Goal: Task Accomplishment & Management: Manage account settings

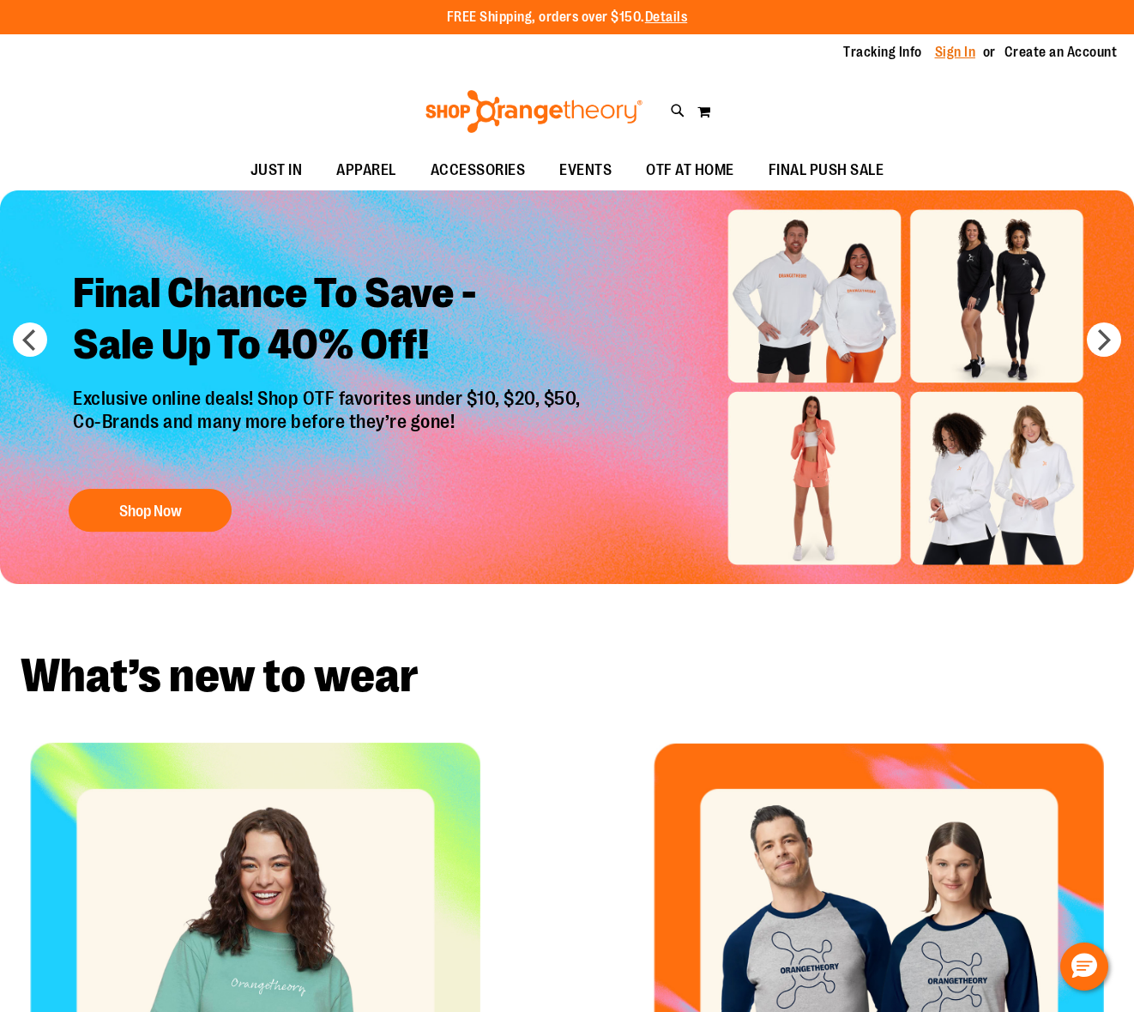
click at [939, 51] on link "Sign In" at bounding box center [955, 52] width 41 height 19
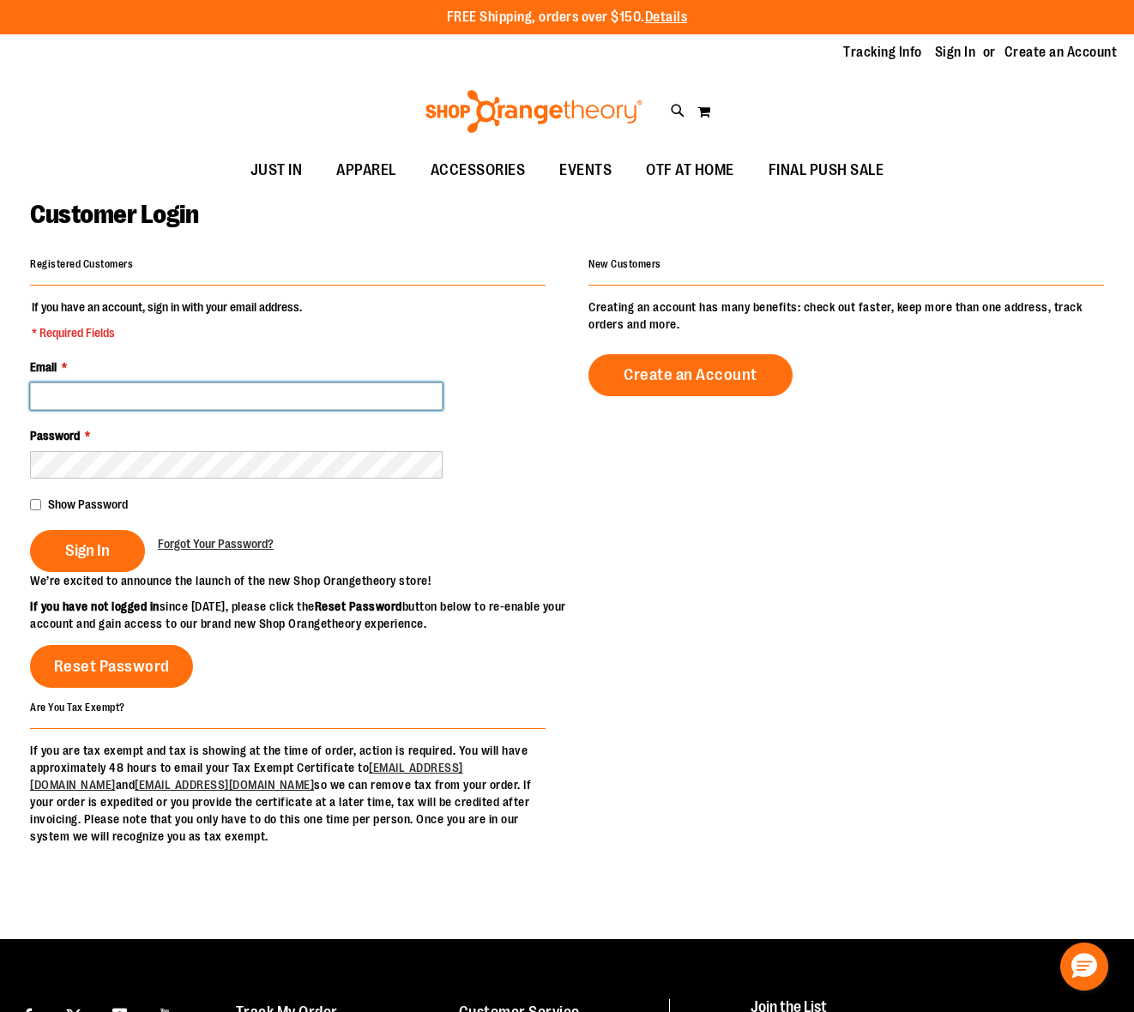
drag, startPoint x: 254, startPoint y: 407, endPoint x: 260, endPoint y: 397, distance: 11.9
click at [254, 407] on input "Email *" at bounding box center [236, 396] width 413 height 27
click at [260, 397] on input "Email *" at bounding box center [236, 396] width 413 height 27
click at [370, 400] on input "Email *" at bounding box center [236, 396] width 413 height 27
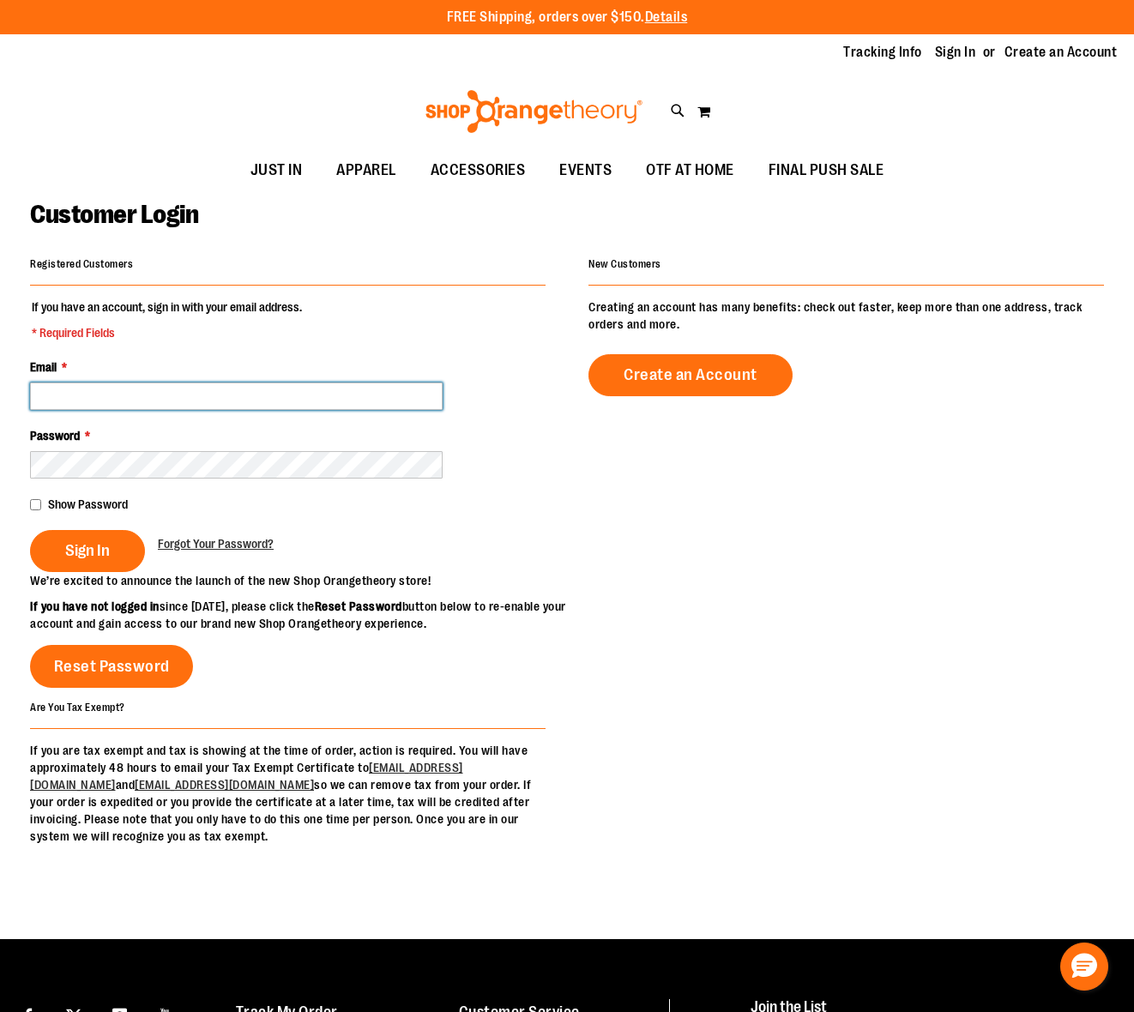
click at [370, 400] on input "Email *" at bounding box center [236, 396] width 413 height 27
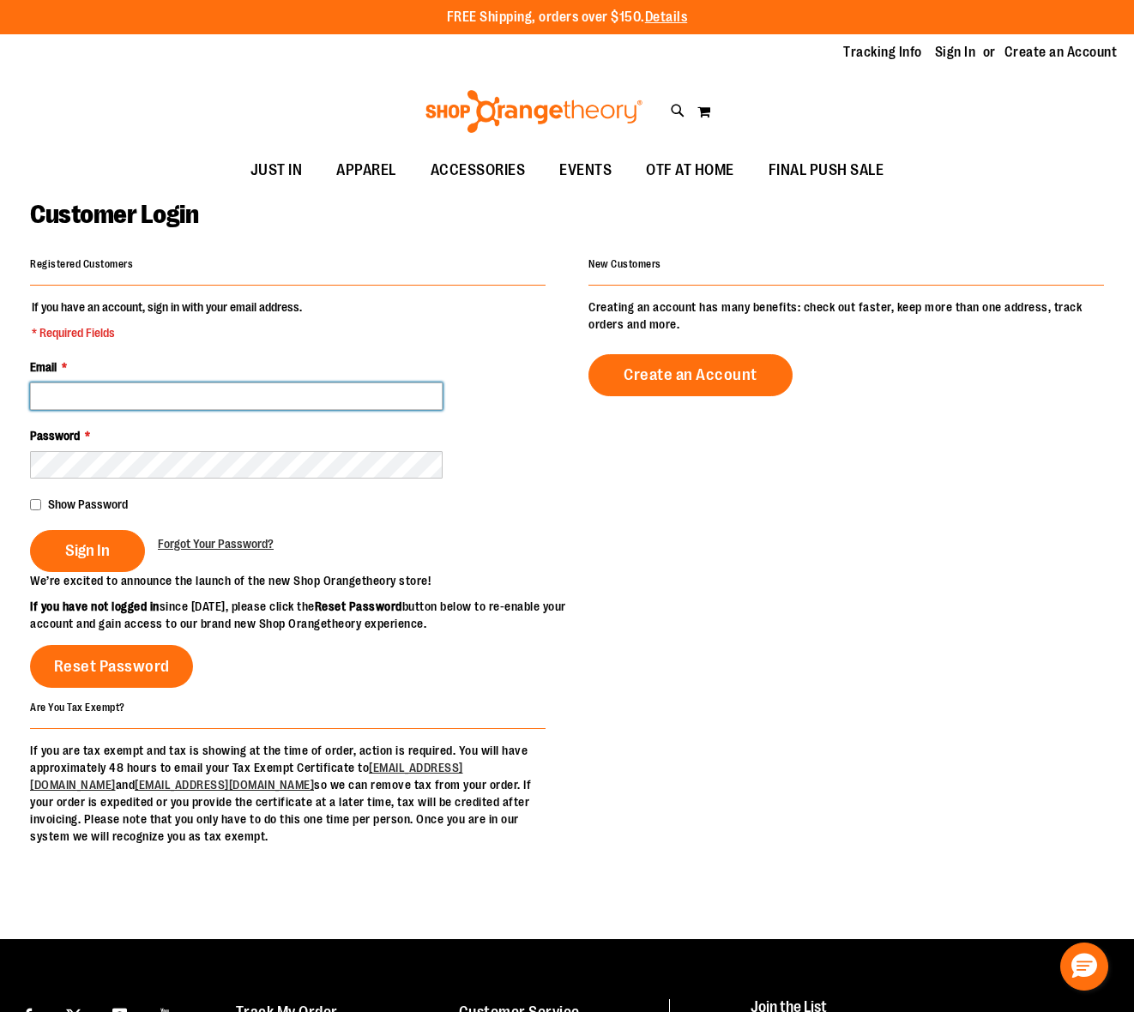
click at [370, 400] on input "Email *" at bounding box center [236, 396] width 413 height 27
click at [684, 104] on icon at bounding box center [678, 111] width 15 height 20
click at [680, 105] on div "Search Popular Suggestions Advanced Search # Type at least 3 character to searc…" at bounding box center [567, 541] width 896 height 944
click at [717, 76] on input "Search" at bounding box center [567, 97] width 896 height 57
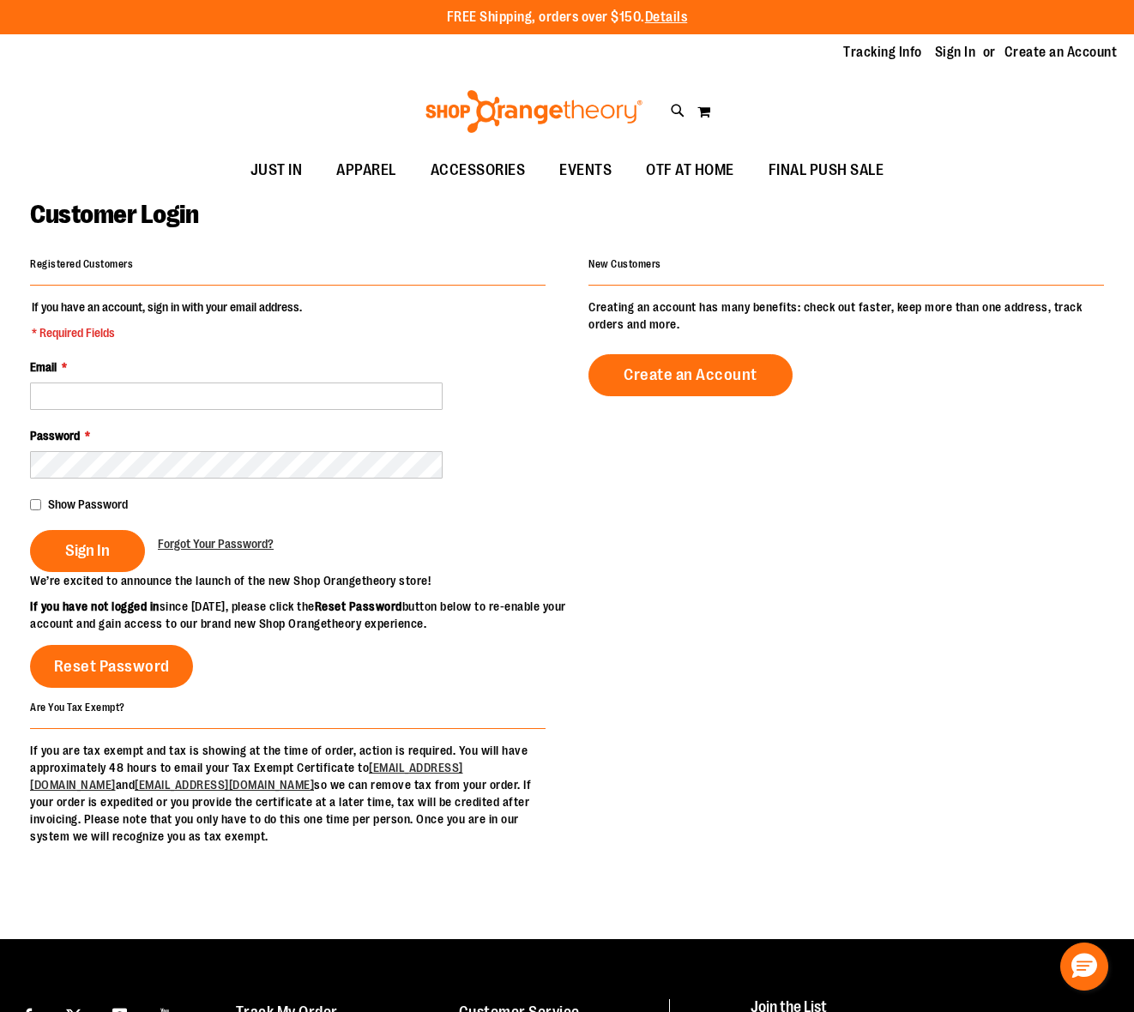
type input "*********"
